Goal: Information Seeking & Learning: Learn about a topic

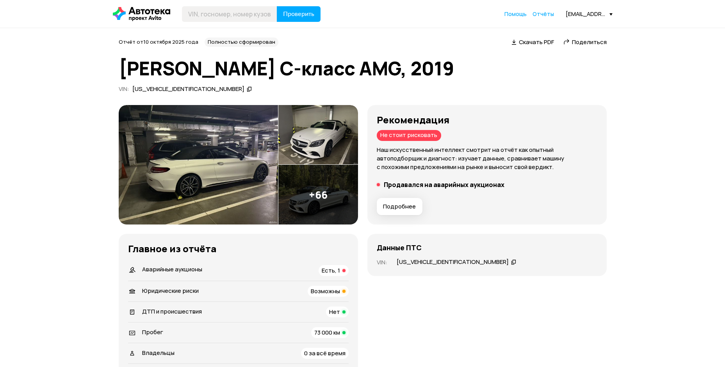
click at [192, 154] on img at bounding box center [198, 165] width 159 height 120
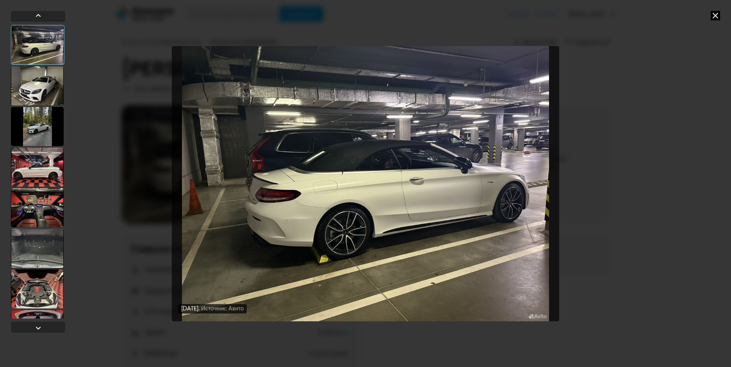
click at [44, 94] on div at bounding box center [37, 85] width 53 height 39
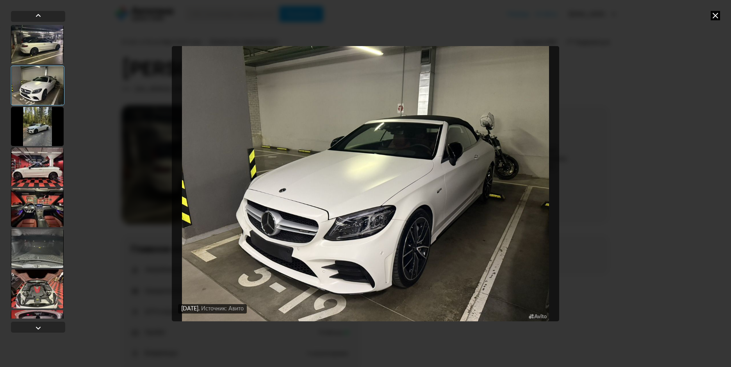
click at [47, 132] on div at bounding box center [37, 126] width 53 height 39
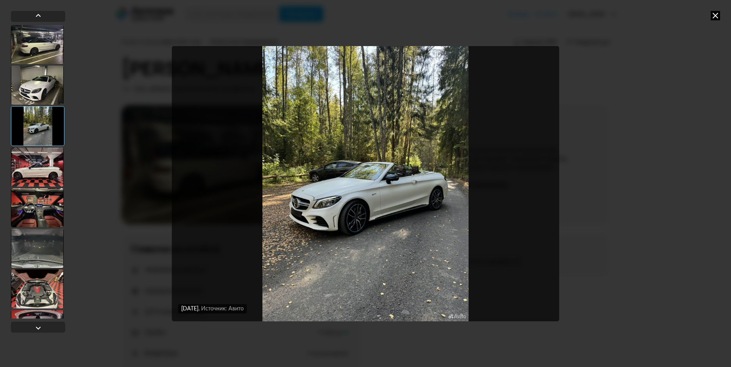
click at [41, 166] on div at bounding box center [37, 167] width 53 height 39
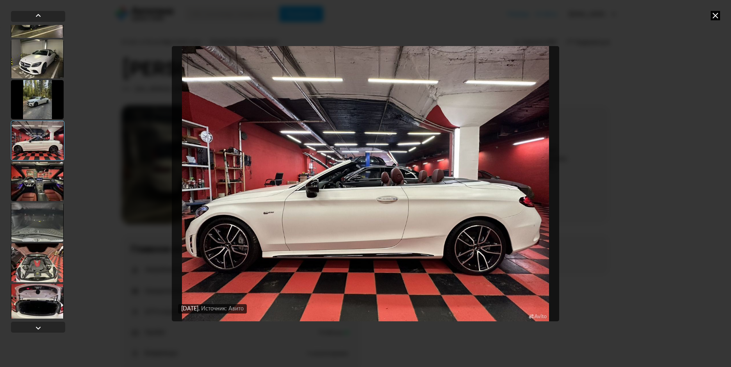
scroll to position [39, 0]
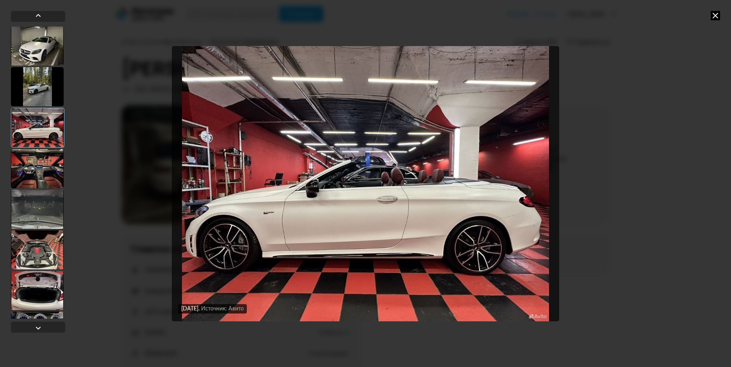
click at [41, 166] on div at bounding box center [37, 168] width 53 height 39
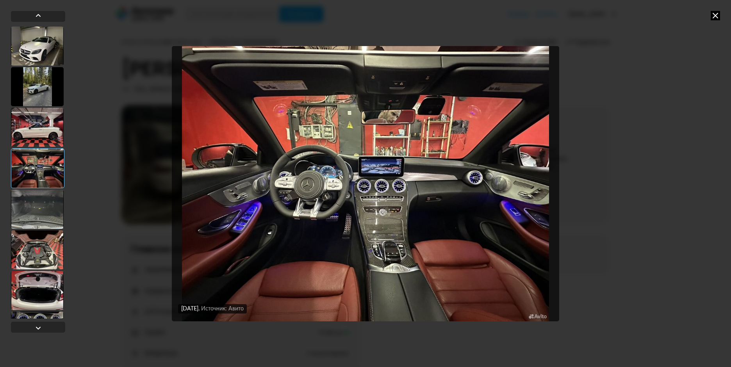
scroll to position [78, 0]
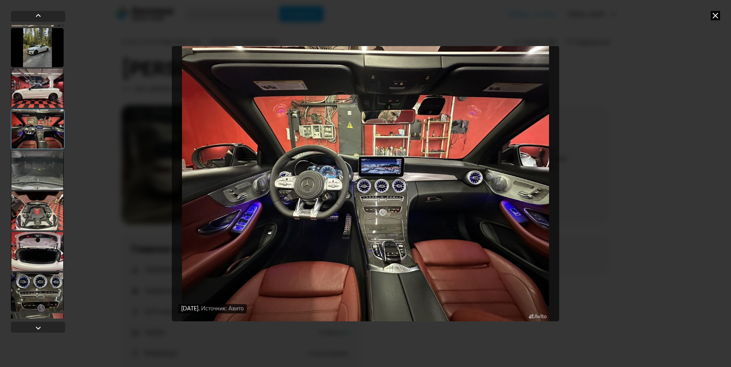
click at [37, 175] on div at bounding box center [37, 170] width 53 height 39
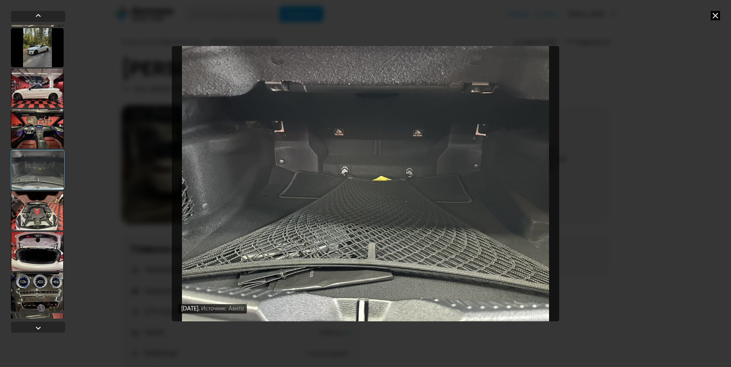
scroll to position [117, 0]
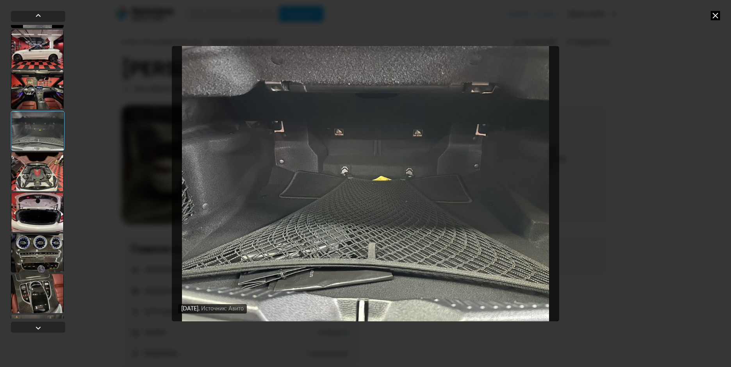
click at [37, 175] on div at bounding box center [37, 171] width 53 height 39
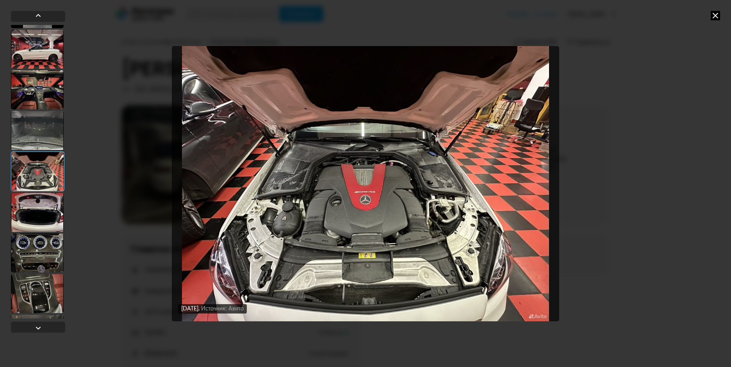
scroll to position [156, 0]
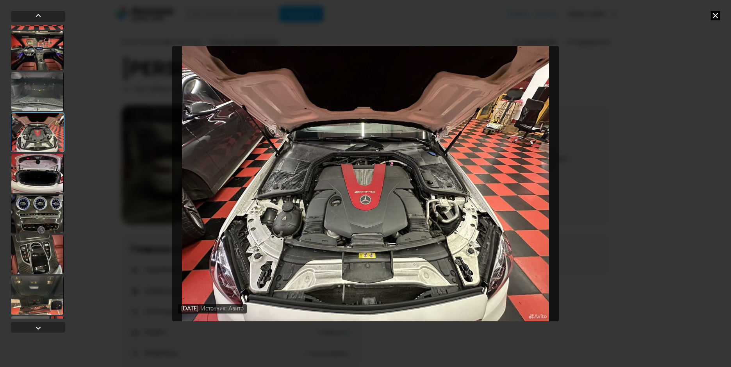
click at [37, 175] on div at bounding box center [37, 173] width 53 height 39
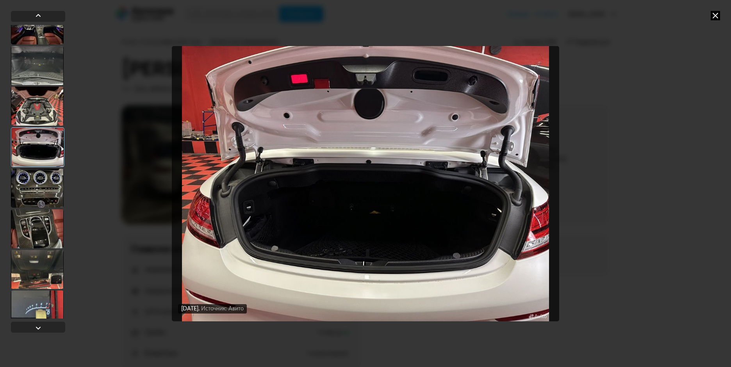
scroll to position [195, 0]
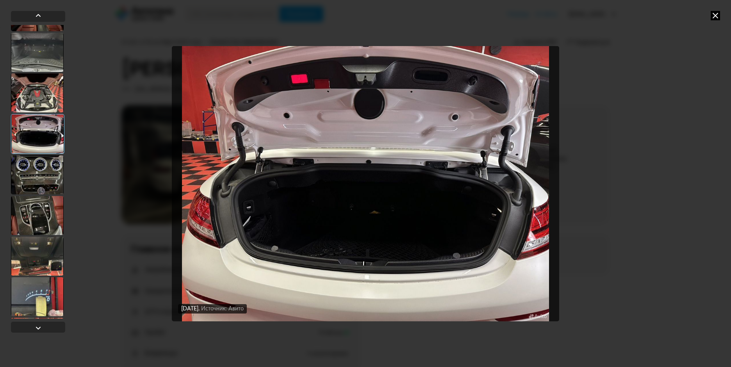
click at [37, 175] on div at bounding box center [37, 174] width 53 height 39
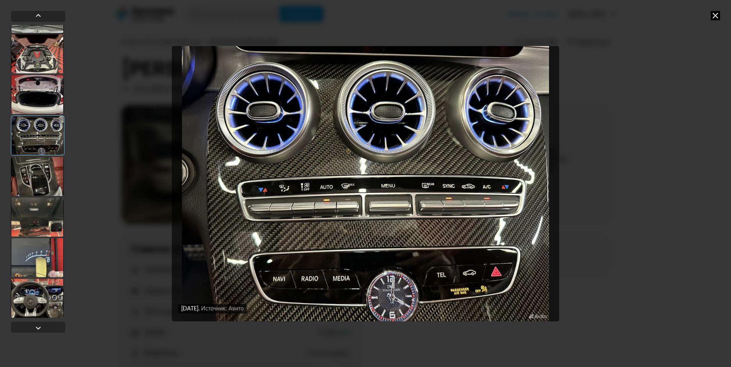
click at [37, 175] on div at bounding box center [37, 176] width 53 height 39
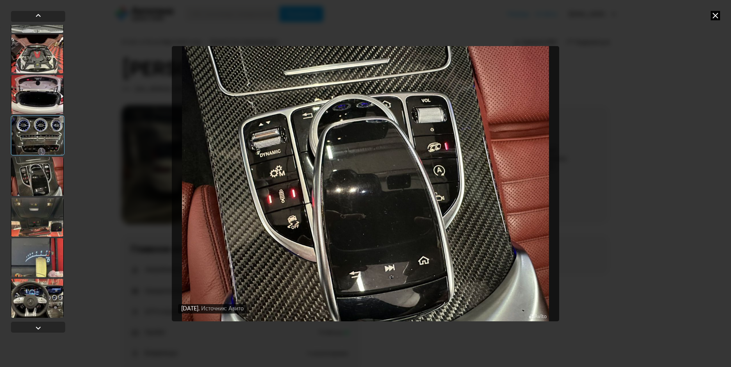
scroll to position [273, 0]
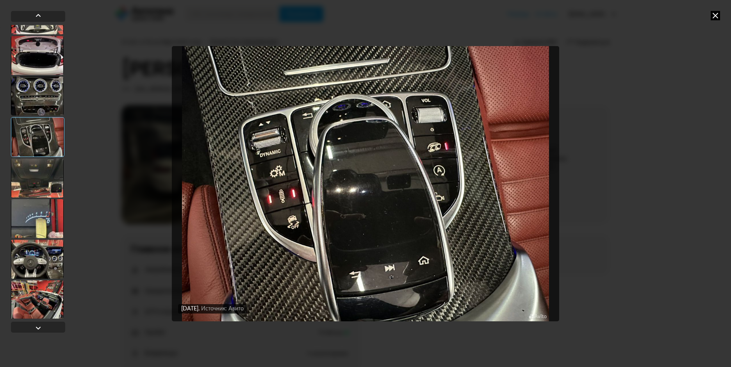
click at [37, 175] on div at bounding box center [37, 178] width 53 height 39
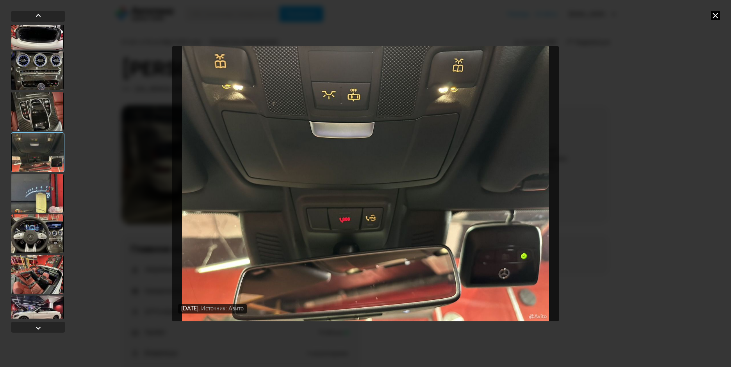
scroll to position [312, 0]
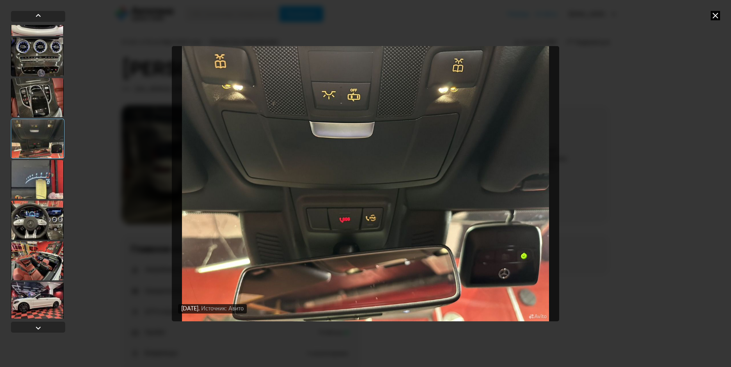
click at [36, 176] on div at bounding box center [37, 179] width 53 height 39
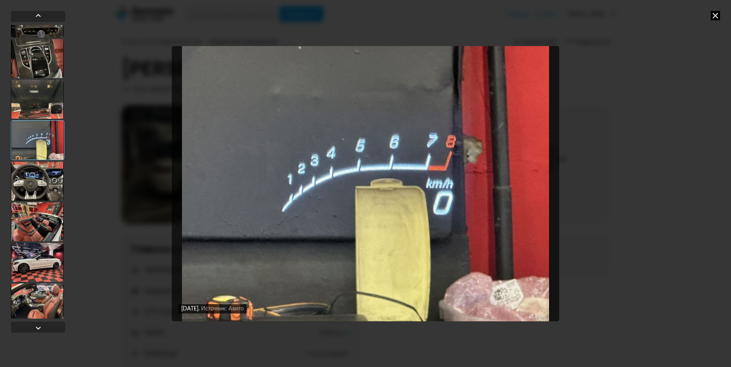
click at [36, 176] on div at bounding box center [37, 181] width 53 height 39
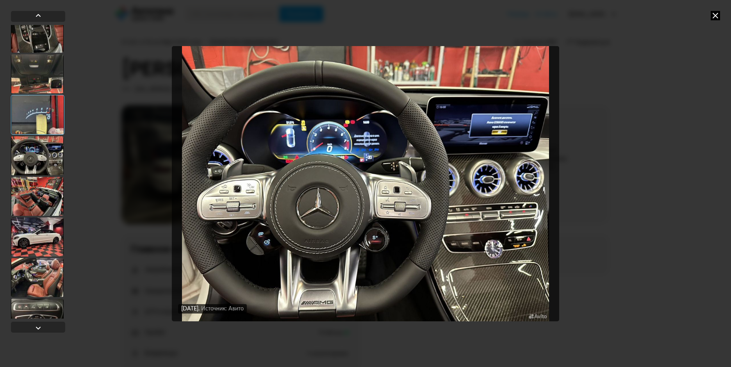
scroll to position [390, 0]
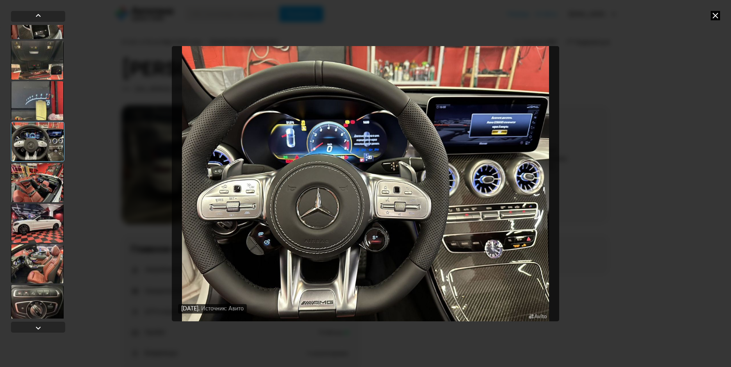
click at [36, 176] on div at bounding box center [37, 182] width 53 height 39
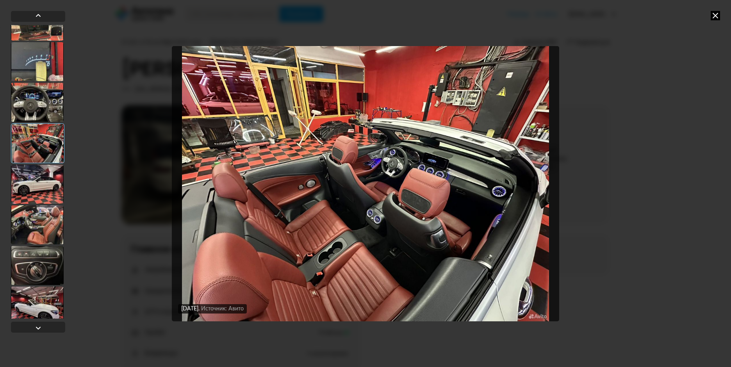
click at [36, 176] on div at bounding box center [37, 184] width 53 height 39
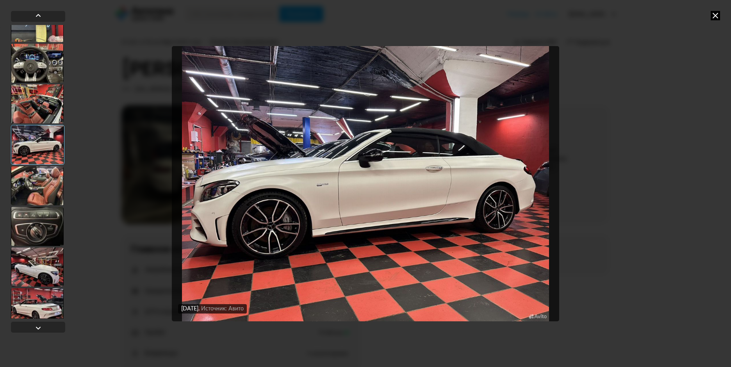
click at [36, 176] on div at bounding box center [37, 185] width 53 height 39
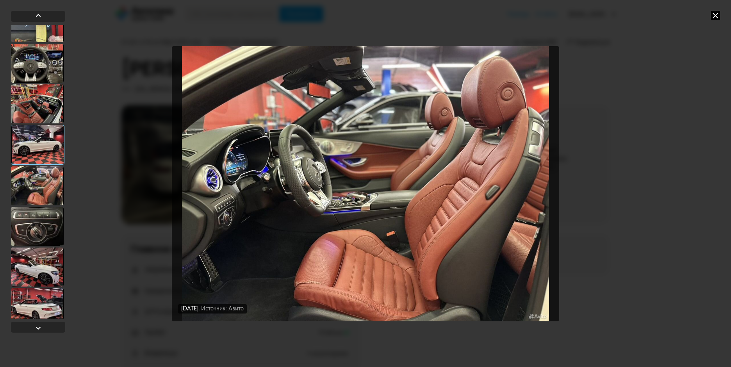
scroll to position [508, 0]
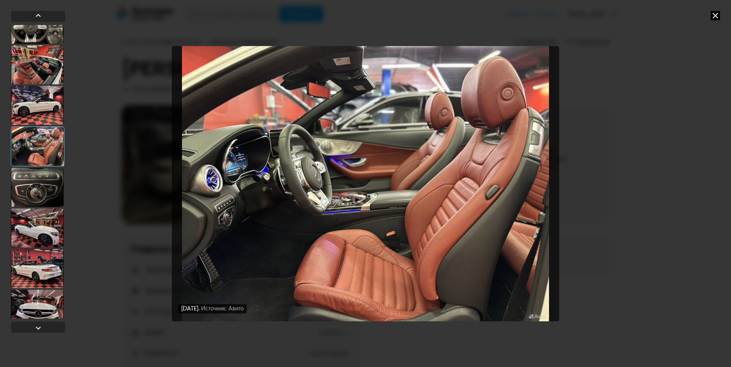
click at [36, 176] on div at bounding box center [37, 187] width 53 height 39
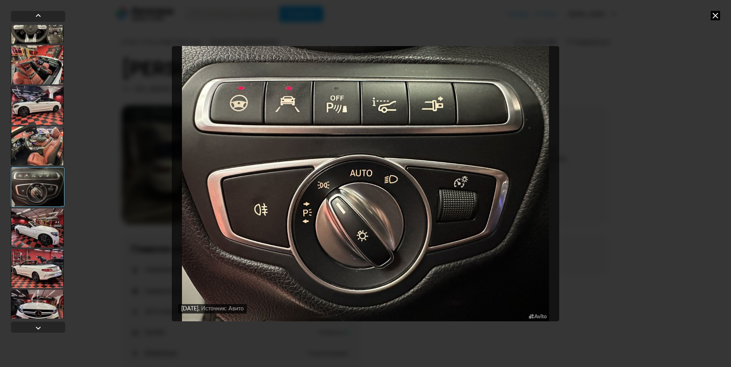
scroll to position [547, 0]
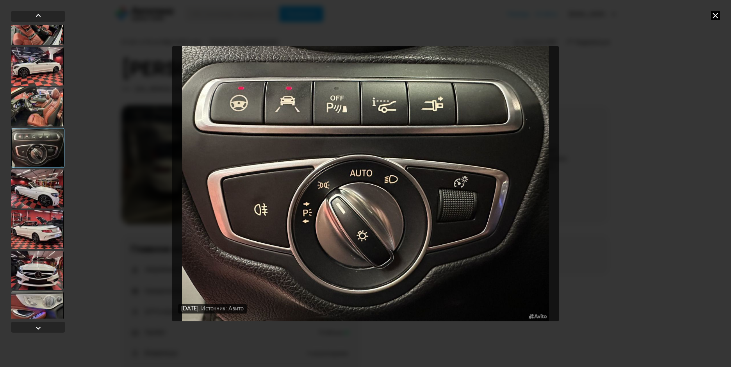
click at [36, 176] on div at bounding box center [37, 188] width 53 height 39
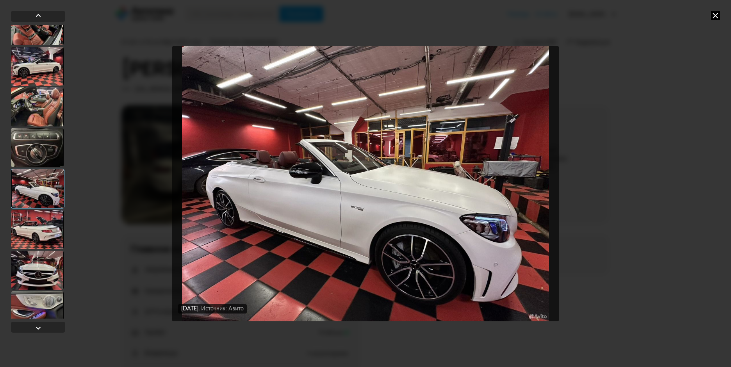
scroll to position [586, 0]
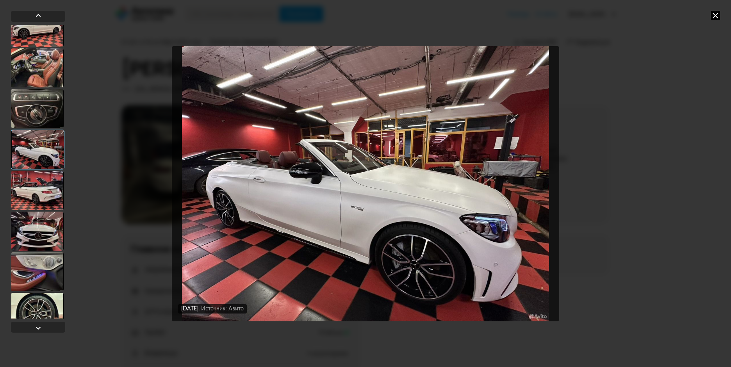
click at [36, 176] on div at bounding box center [37, 190] width 53 height 39
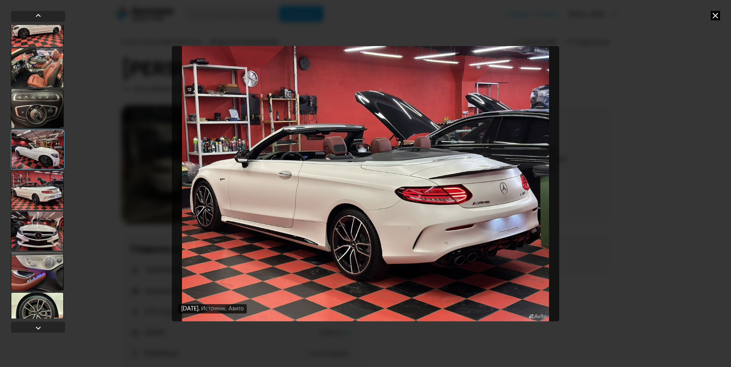
scroll to position [625, 0]
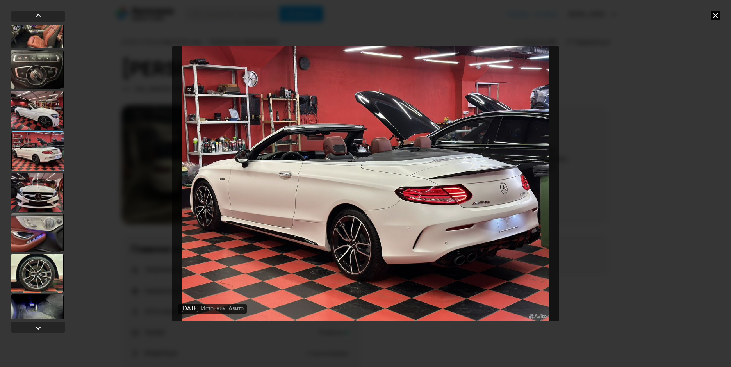
click at [36, 176] on div at bounding box center [37, 192] width 53 height 39
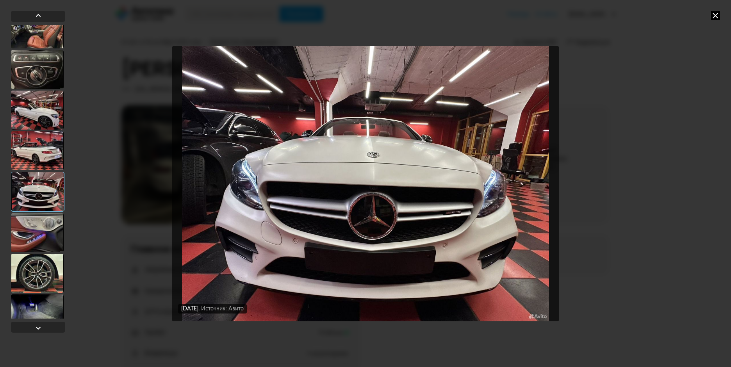
scroll to position [664, 0]
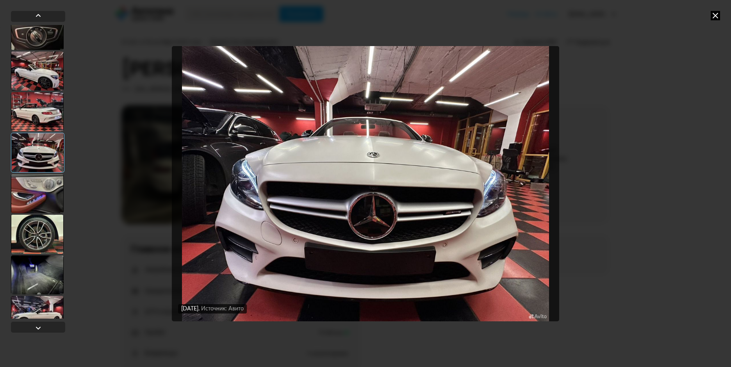
click at [36, 176] on div at bounding box center [37, 193] width 53 height 39
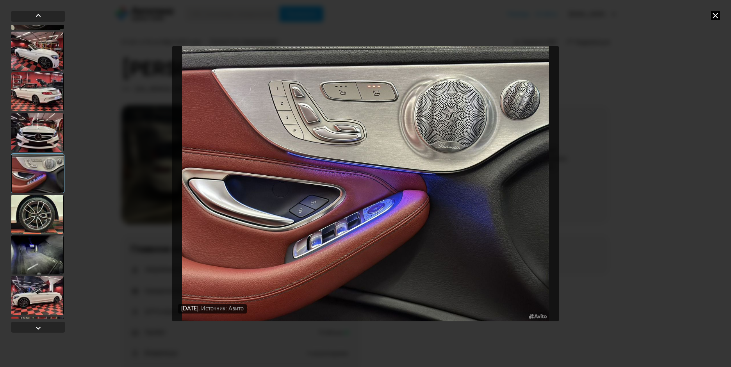
scroll to position [703, 0]
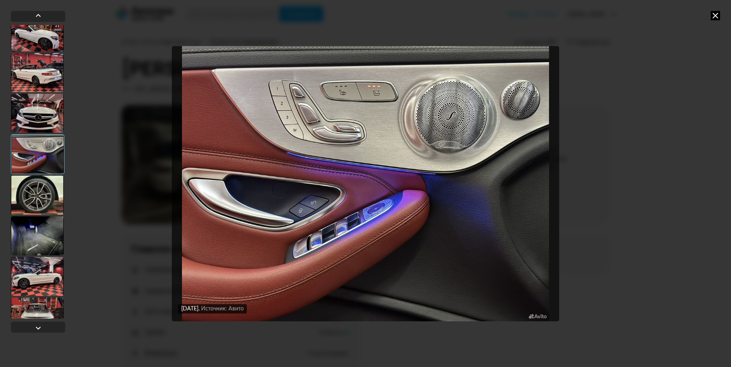
click at [39, 196] on div at bounding box center [37, 195] width 53 height 39
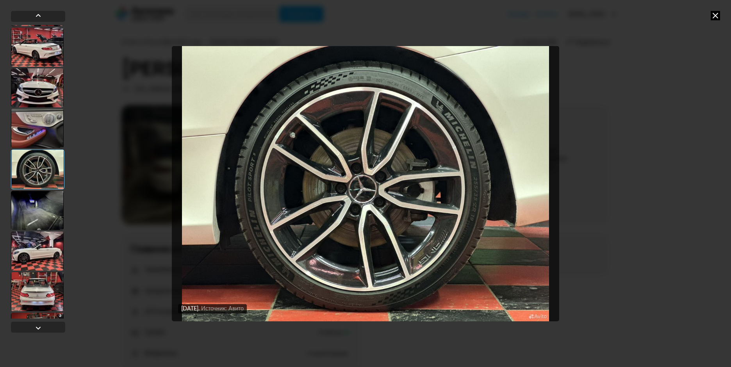
scroll to position [742, 0]
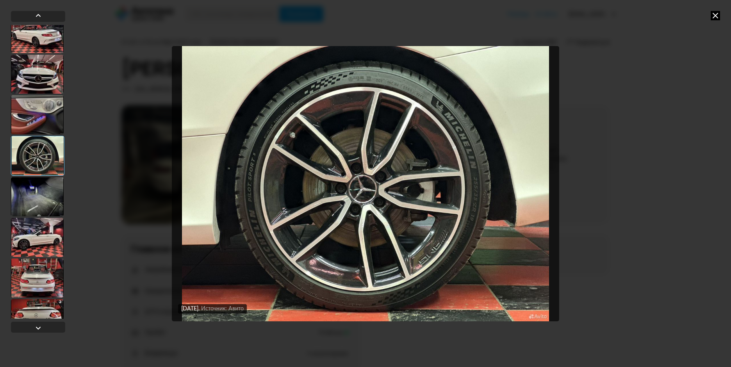
click at [39, 196] on div at bounding box center [37, 196] width 53 height 39
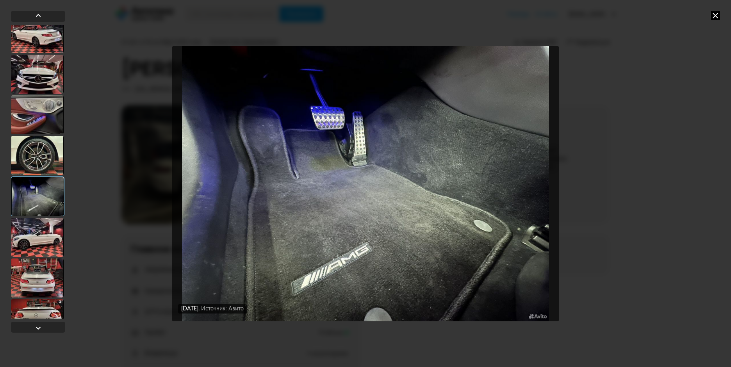
scroll to position [781, 0]
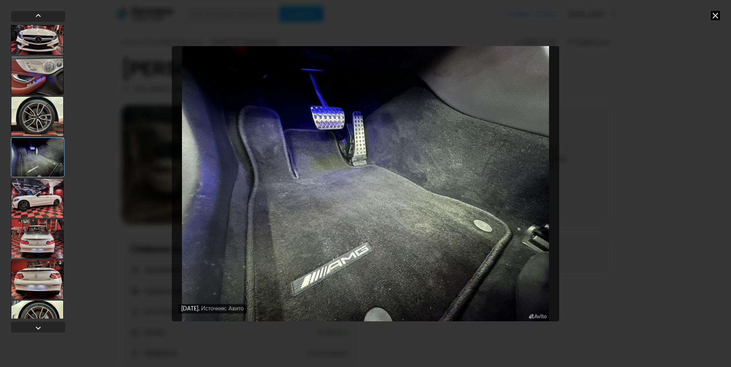
click at [39, 196] on div at bounding box center [37, 198] width 53 height 39
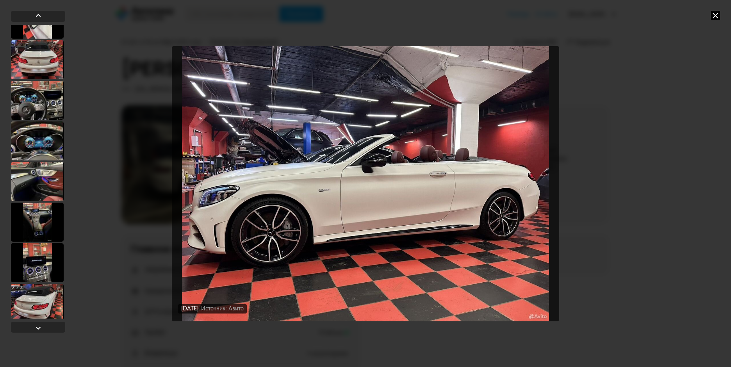
scroll to position [1366, 0]
click at [47, 139] on div at bounding box center [37, 140] width 53 height 39
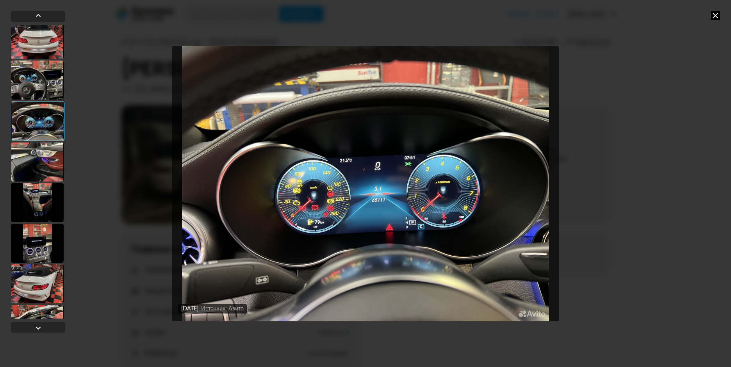
scroll to position [1405, 0]
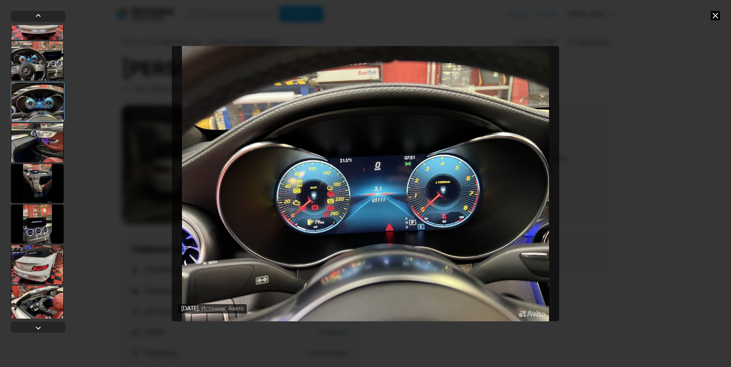
click at [37, 190] on div at bounding box center [37, 183] width 53 height 39
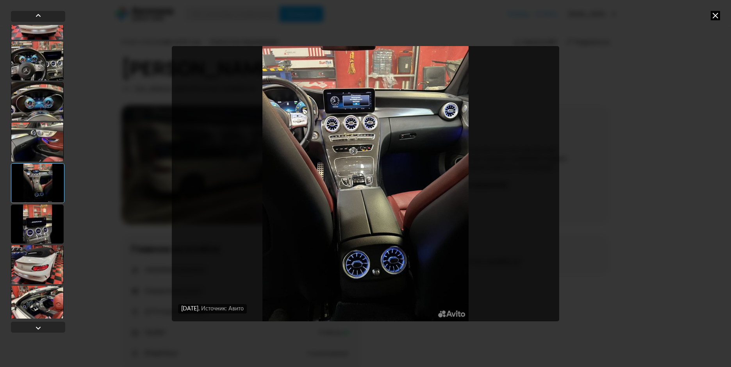
click at [40, 141] on div at bounding box center [37, 142] width 53 height 39
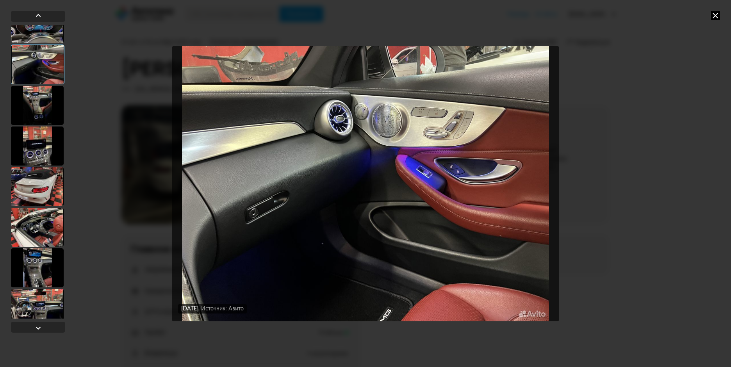
scroll to position [1522, 0]
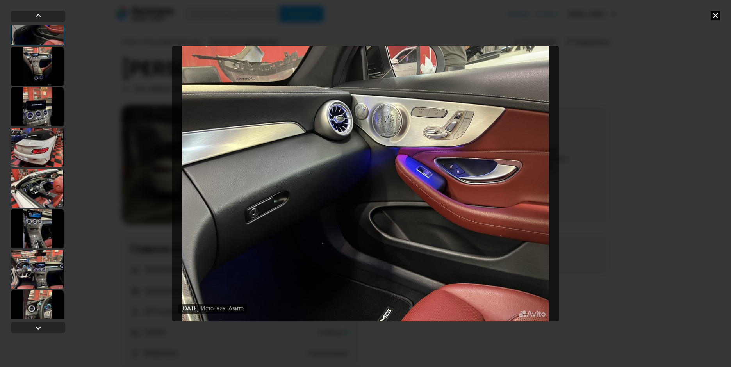
click at [48, 199] on div at bounding box center [37, 188] width 53 height 39
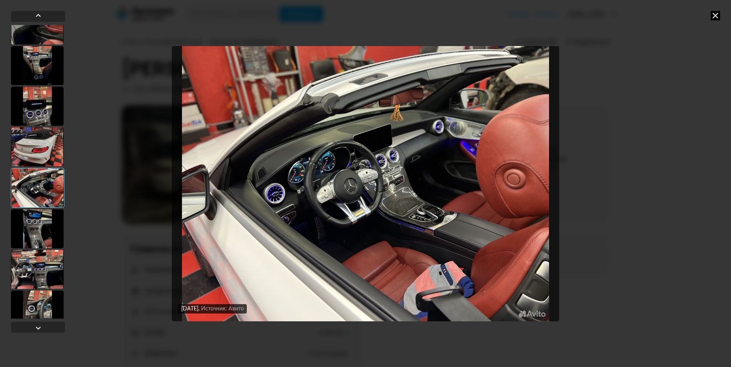
click at [32, 229] on div at bounding box center [37, 228] width 53 height 39
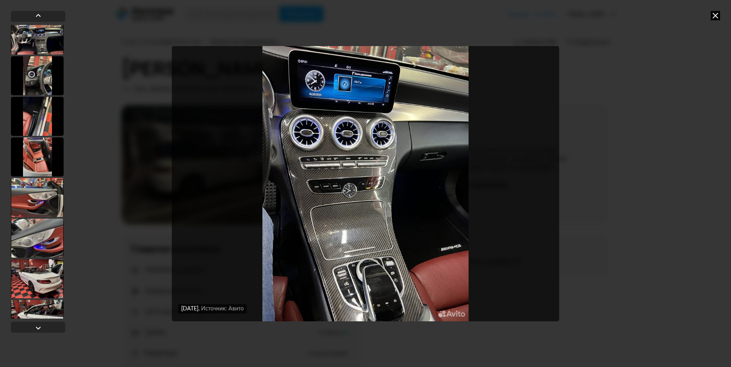
scroll to position [1834, 0]
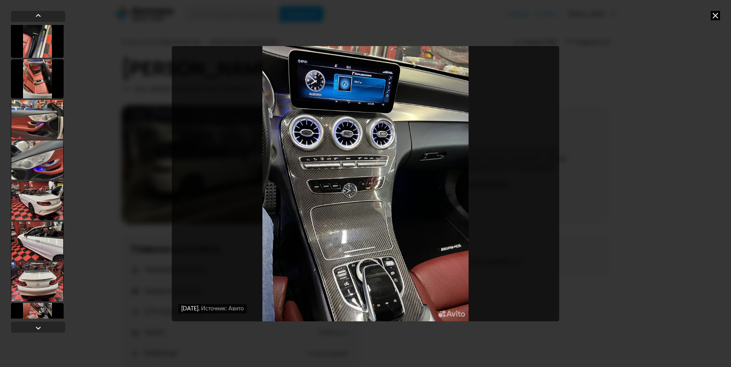
click at [39, 203] on div at bounding box center [37, 200] width 53 height 39
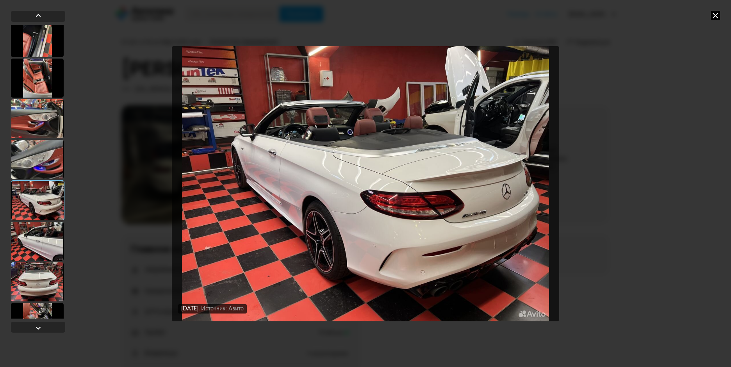
scroll to position [1833, 0]
click at [36, 241] on div at bounding box center [37, 242] width 53 height 39
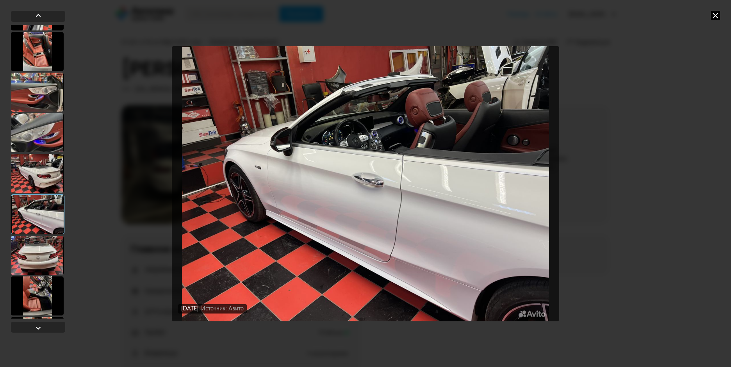
scroll to position [1872, 0]
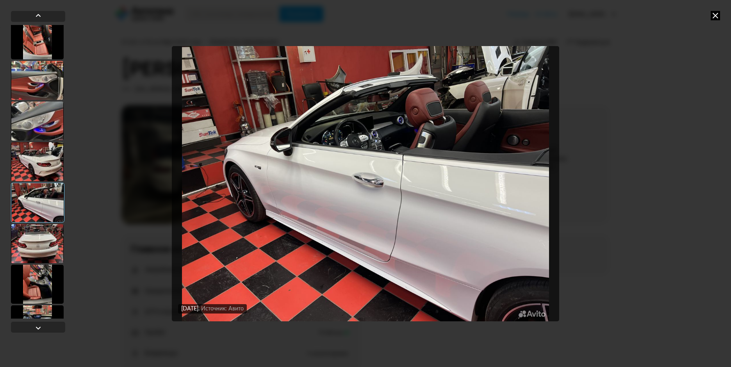
click at [36, 241] on div at bounding box center [37, 243] width 53 height 39
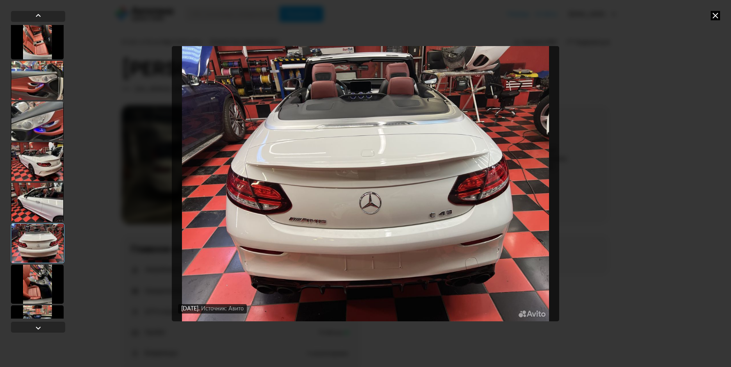
click at [41, 280] on div at bounding box center [37, 284] width 53 height 39
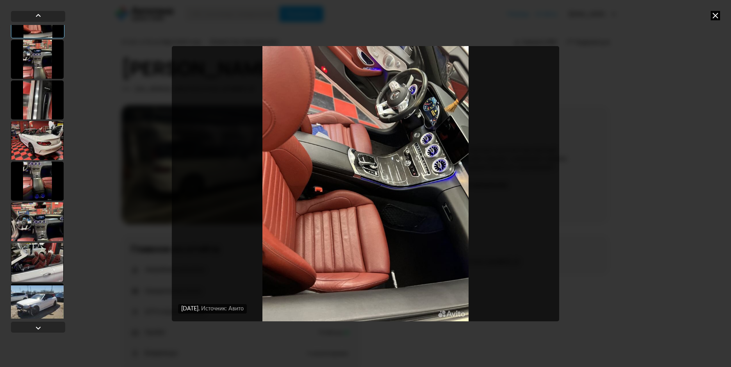
scroll to position [2146, 0]
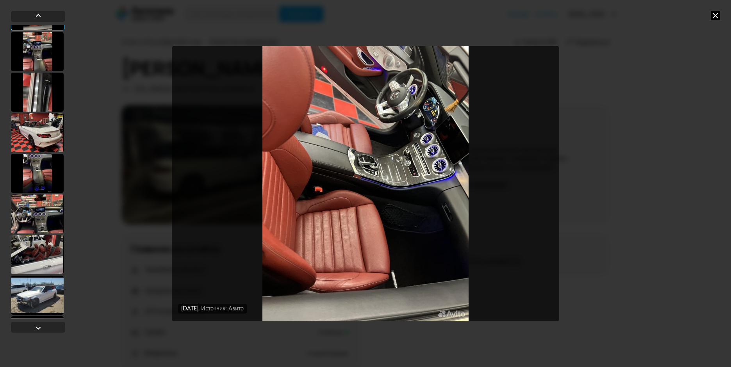
click at [34, 175] on div at bounding box center [37, 173] width 53 height 39
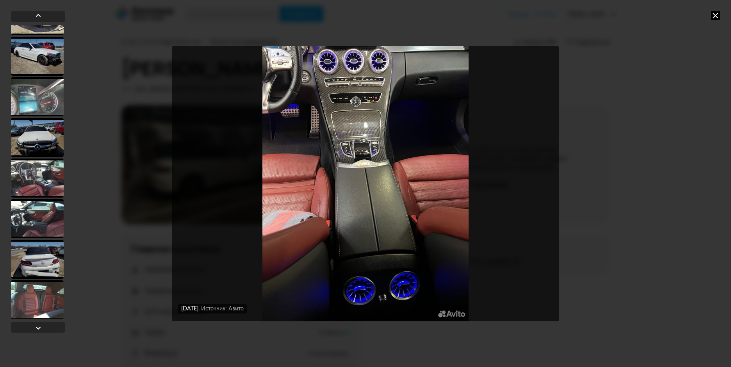
scroll to position [2509, 0]
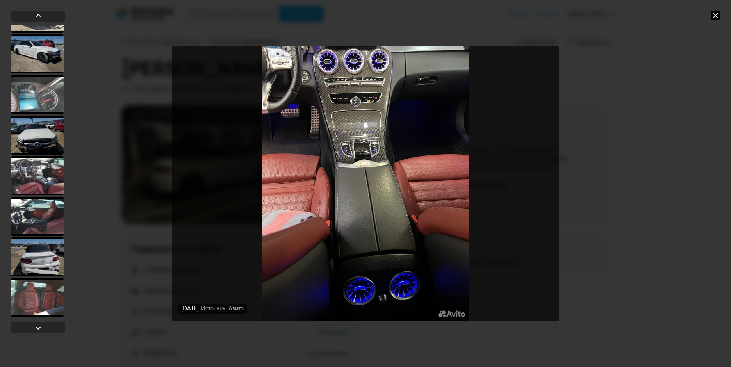
click at [43, 263] on div at bounding box center [37, 256] width 53 height 39
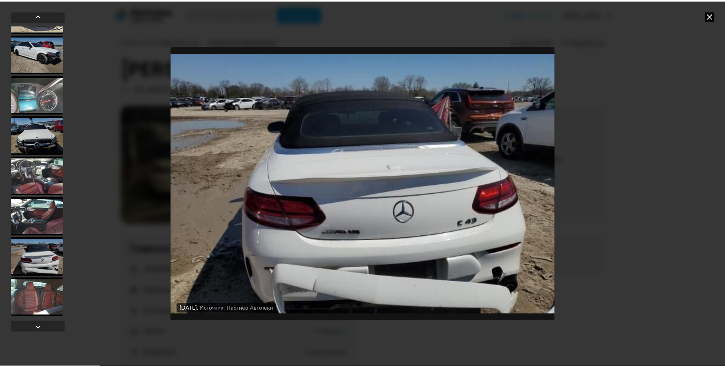
scroll to position [2508, 0]
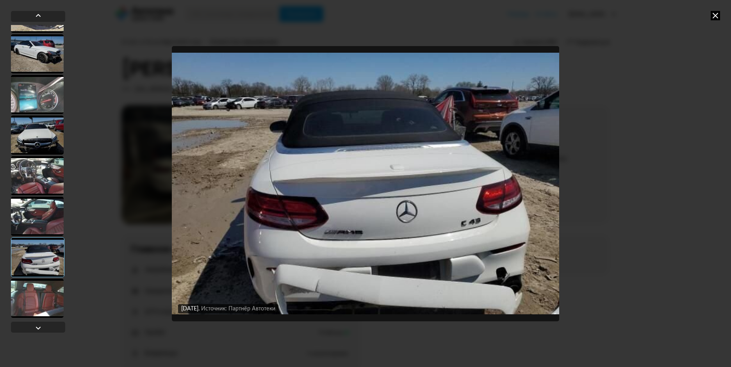
click at [712, 15] on icon at bounding box center [715, 15] width 9 height 9
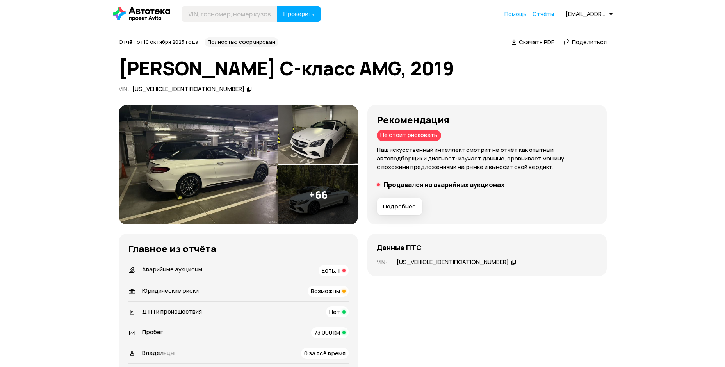
click at [331, 269] on span "Есть, 1" at bounding box center [331, 270] width 18 height 8
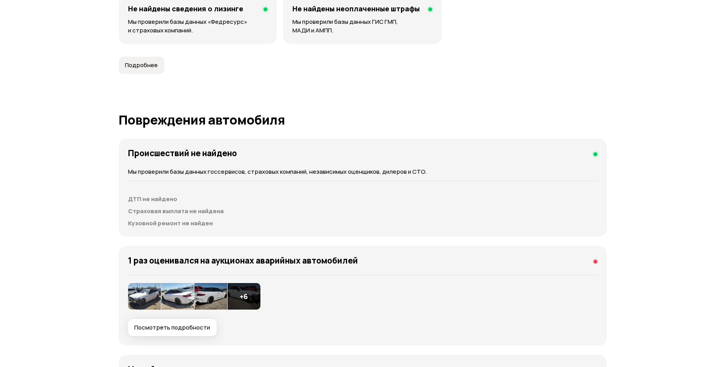
scroll to position [793, 0]
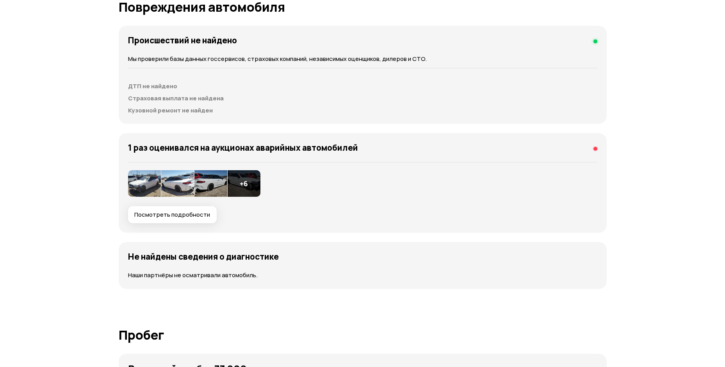
click at [178, 219] on span "Посмотреть подробности" at bounding box center [172, 215] width 76 height 8
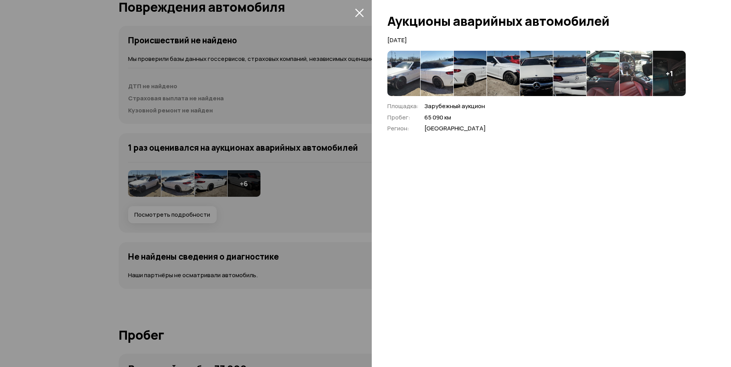
click at [314, 205] on div at bounding box center [365, 183] width 731 height 367
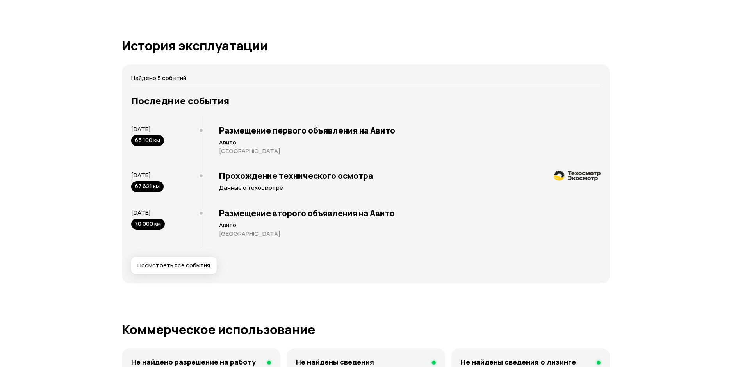
scroll to position [1378, 0]
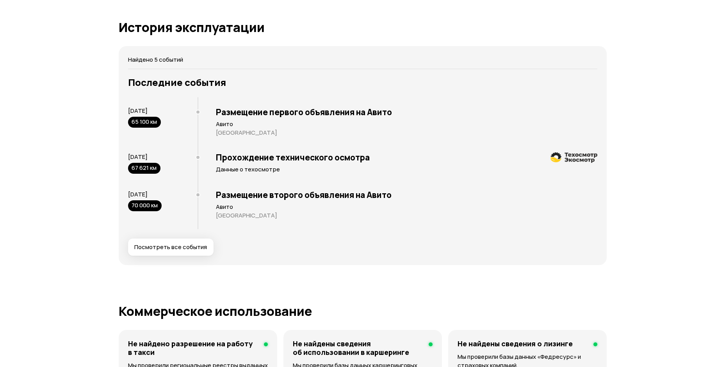
click at [189, 246] on span "Посмотреть все события" at bounding box center [170, 247] width 73 height 8
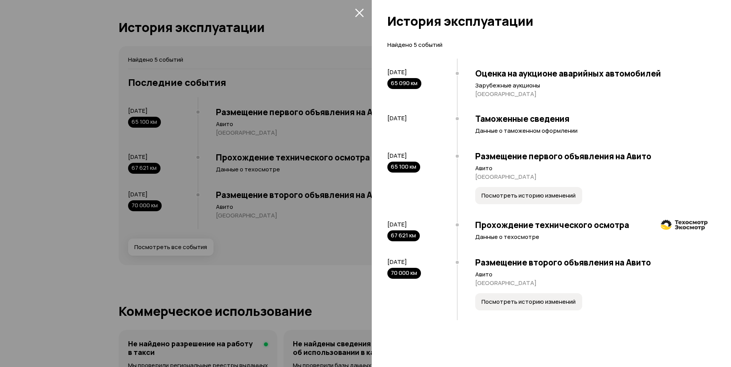
click at [536, 202] on button "Посмотреть историю изменений" at bounding box center [528, 195] width 107 height 17
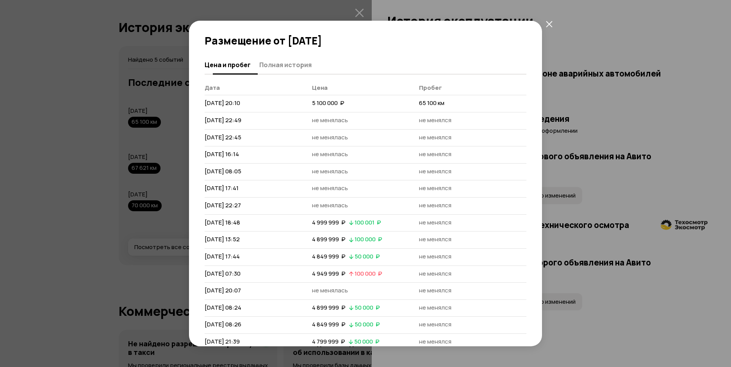
click at [274, 67] on span "Полная история" at bounding box center [285, 65] width 52 height 8
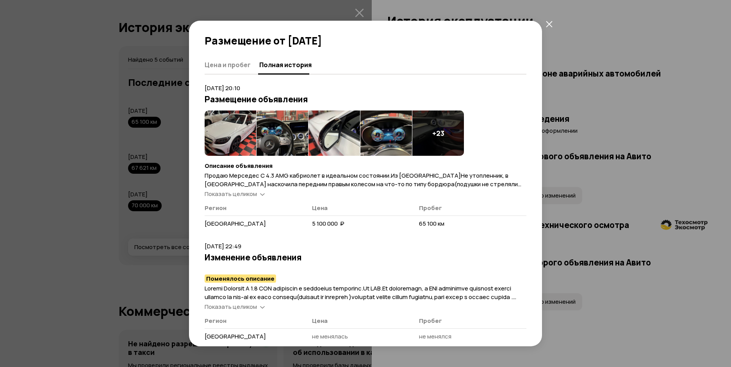
click at [248, 196] on span "Показать целиком" at bounding box center [231, 194] width 52 height 8
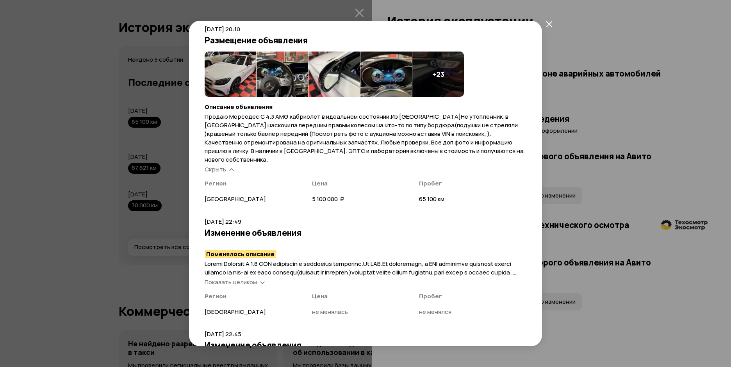
scroll to position [78, 0]
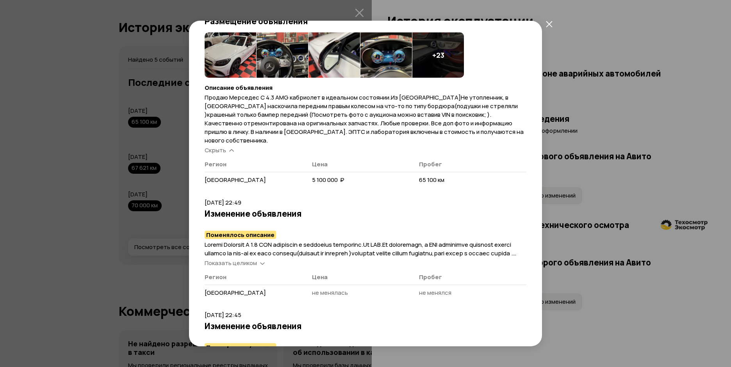
click at [549, 24] on icon "закрыть" at bounding box center [549, 24] width 6 height 6
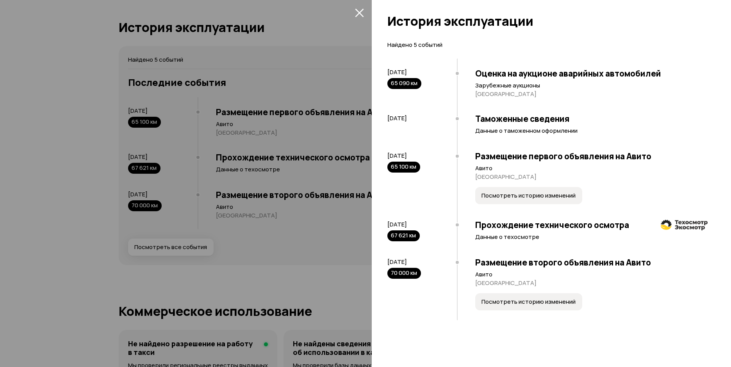
click at [521, 303] on span "Посмотреть историю изменений" at bounding box center [528, 302] width 94 height 8
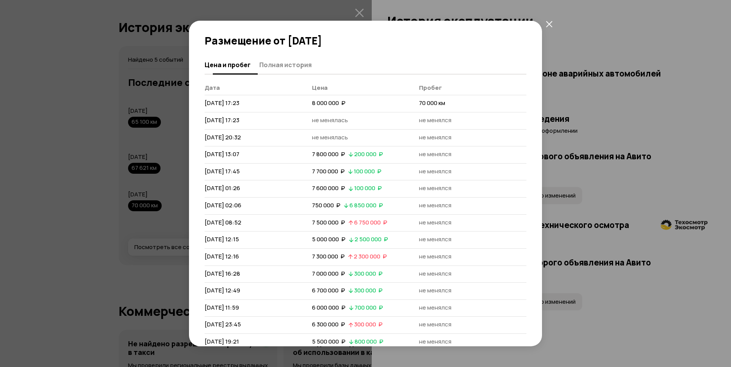
click at [283, 68] on span "Полная история" at bounding box center [285, 65] width 52 height 8
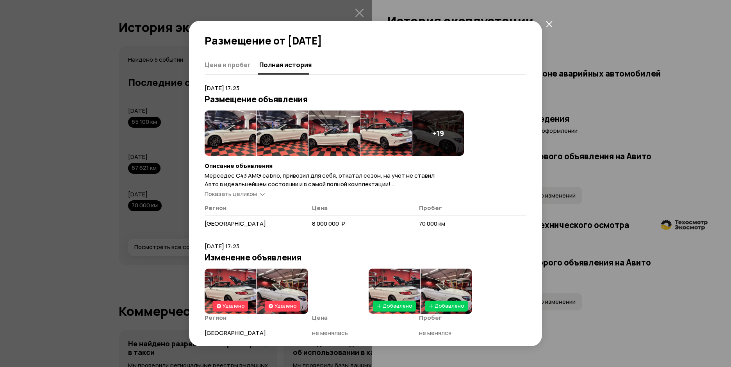
click at [242, 193] on span "Показать целиком" at bounding box center [231, 194] width 52 height 8
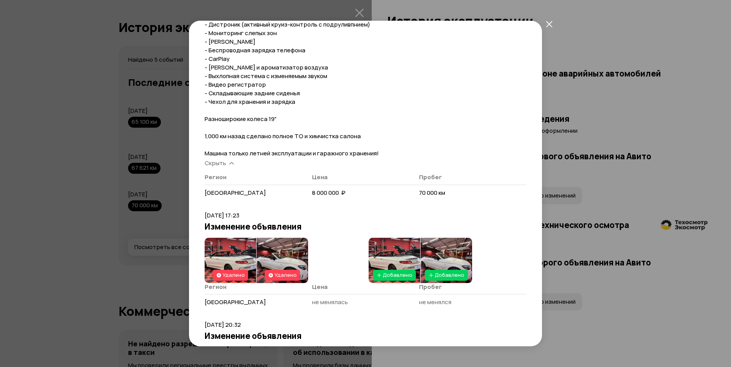
scroll to position [273, 0]
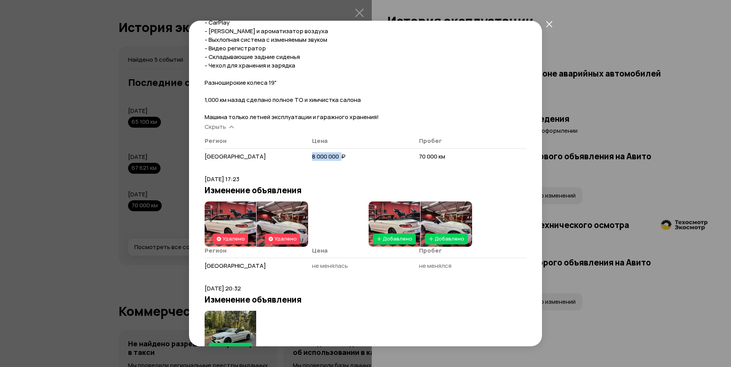
drag, startPoint x: 310, startPoint y: 158, endPoint x: 340, endPoint y: 155, distance: 30.9
click at [340, 155] on span "8 000 000  ₽" at bounding box center [329, 156] width 34 height 8
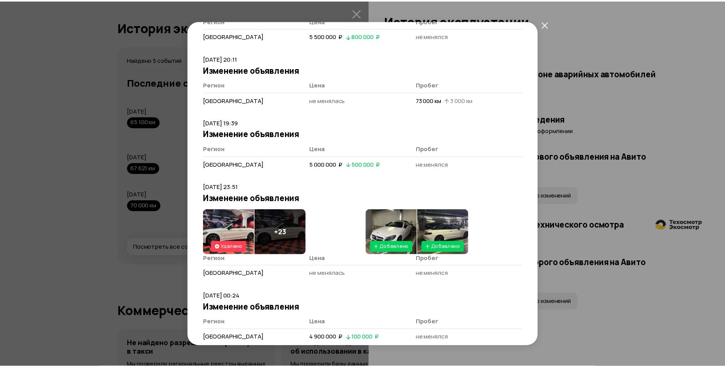
scroll to position [1382, 0]
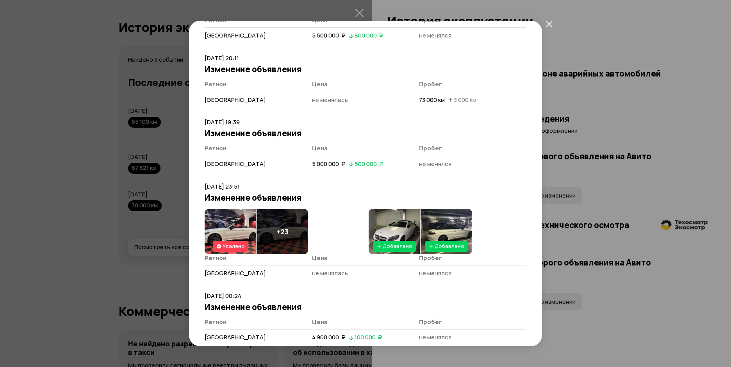
click at [551, 24] on icon "закрыть" at bounding box center [549, 24] width 7 height 7
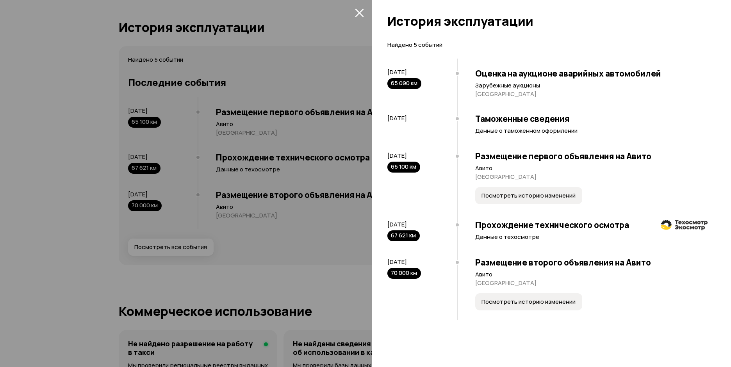
click at [361, 14] on icon "закрыть" at bounding box center [359, 13] width 9 height 9
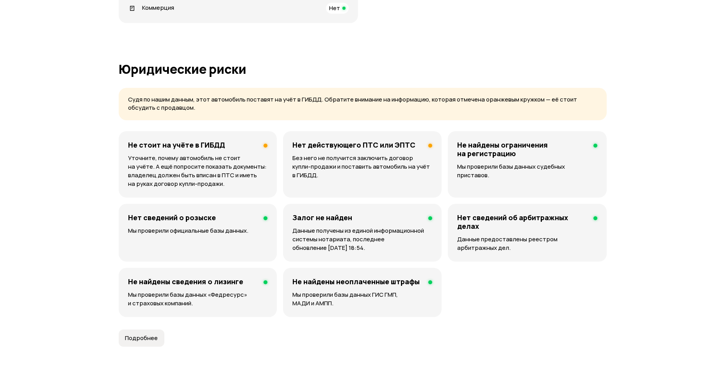
scroll to position [0, 0]
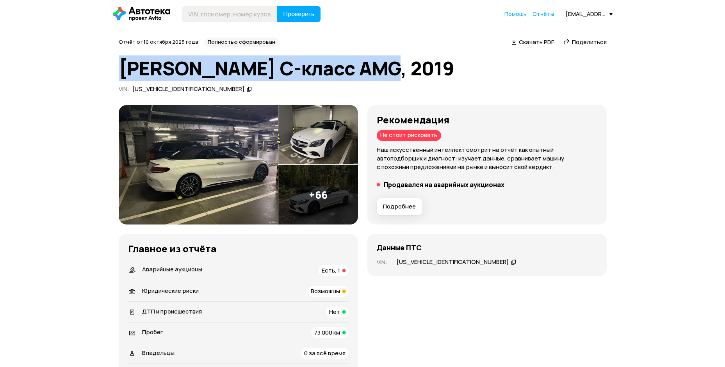
drag, startPoint x: 123, startPoint y: 67, endPoint x: 385, endPoint y: 66, distance: 262.3
click at [385, 66] on h1 "[PERSON_NAME] C-класс AMG, 2019" at bounding box center [363, 68] width 488 height 21
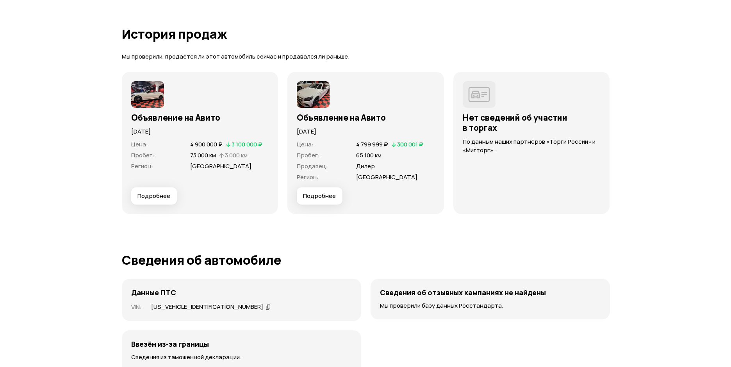
scroll to position [1817, 0]
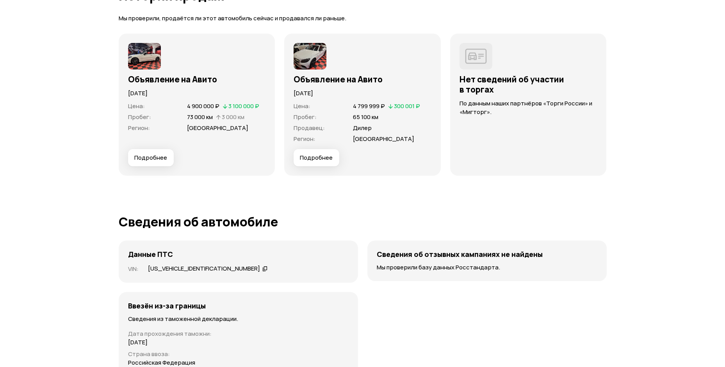
click at [150, 154] on span "Подробнее" at bounding box center [150, 158] width 33 height 8
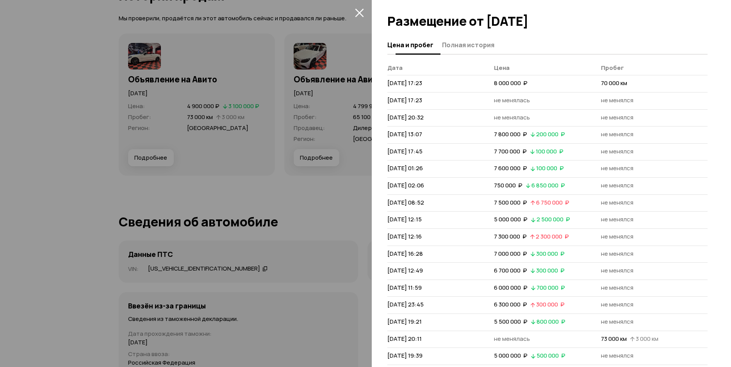
click at [465, 48] on span "Полная история" at bounding box center [468, 45] width 52 height 8
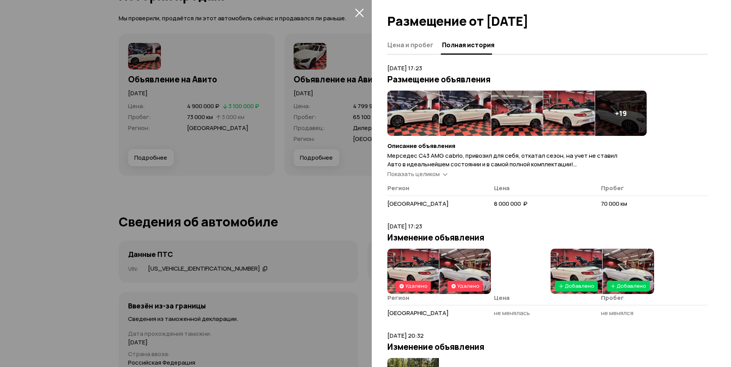
click at [443, 175] on icon at bounding box center [445, 174] width 5 height 8
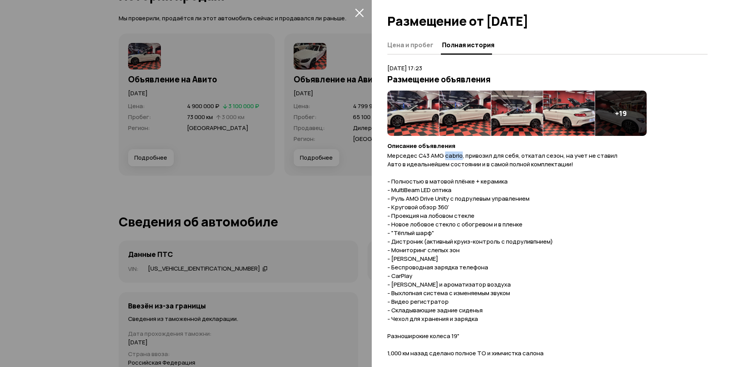
drag, startPoint x: 445, startPoint y: 157, endPoint x: 460, endPoint y: 155, distance: 15.3
click at [460, 155] on span "Мерседес C43 AMG cabrio, привозил для себя, откатал сезон, на учет не ставил [P…" at bounding box center [502, 262] width 230 height 223
copy span "cabrio"
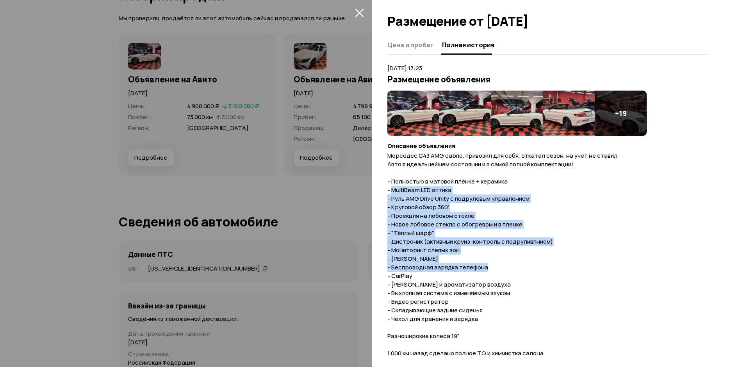
drag, startPoint x: 391, startPoint y: 190, endPoint x: 491, endPoint y: 267, distance: 126.7
click at [491, 267] on p "Мерседес C43 AMG cabrio, привозил для себя, откатал сезон, на учет не ставил [P…" at bounding box center [547, 262] width 320 height 223
copy span "MultiBeam LED оптика - Руль AMG Drive Unity с подрулевым управлением - Круговой…"
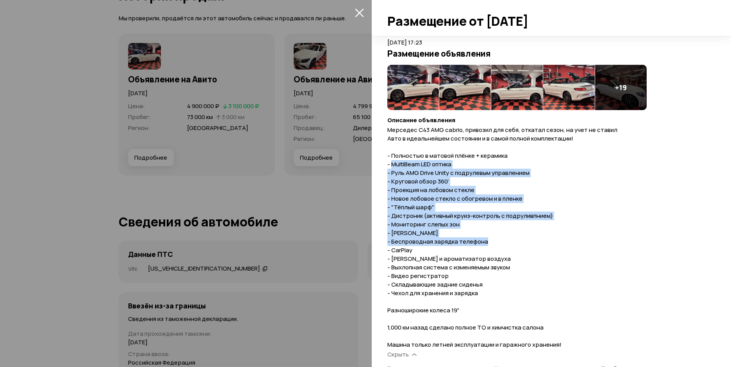
scroll to position [39, 0]
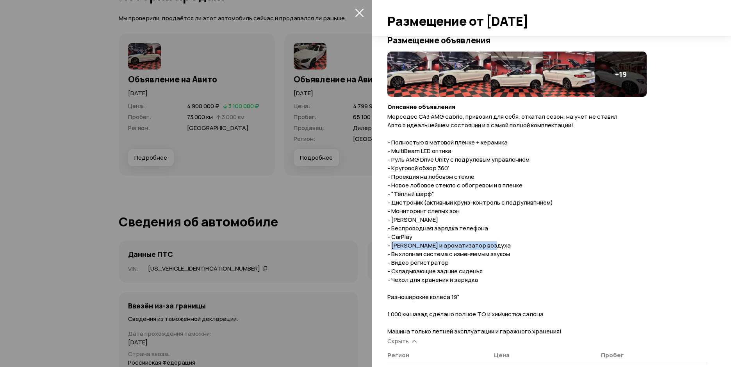
drag, startPoint x: 492, startPoint y: 244, endPoint x: 392, endPoint y: 246, distance: 100.3
click at [391, 246] on p "Мерседес C43 AMG cabrio, привозил для себя, откатал сезон, на учет не ставил [P…" at bounding box center [547, 223] width 320 height 223
copy span "Ионизатор и ароматизатор воздуха"
drag, startPoint x: 512, startPoint y: 252, endPoint x: 392, endPoint y: 250, distance: 120.3
click at [392, 250] on p "Мерседес C43 AMG cabrio, привозил для себя, откатал сезон, на учет не ставил [P…" at bounding box center [547, 223] width 320 height 223
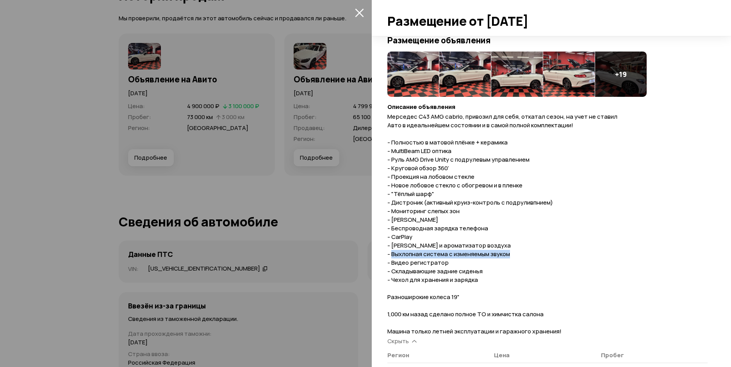
copy span "Выхлопная система с изменяемым звуком"
